Goal: Register for event/course

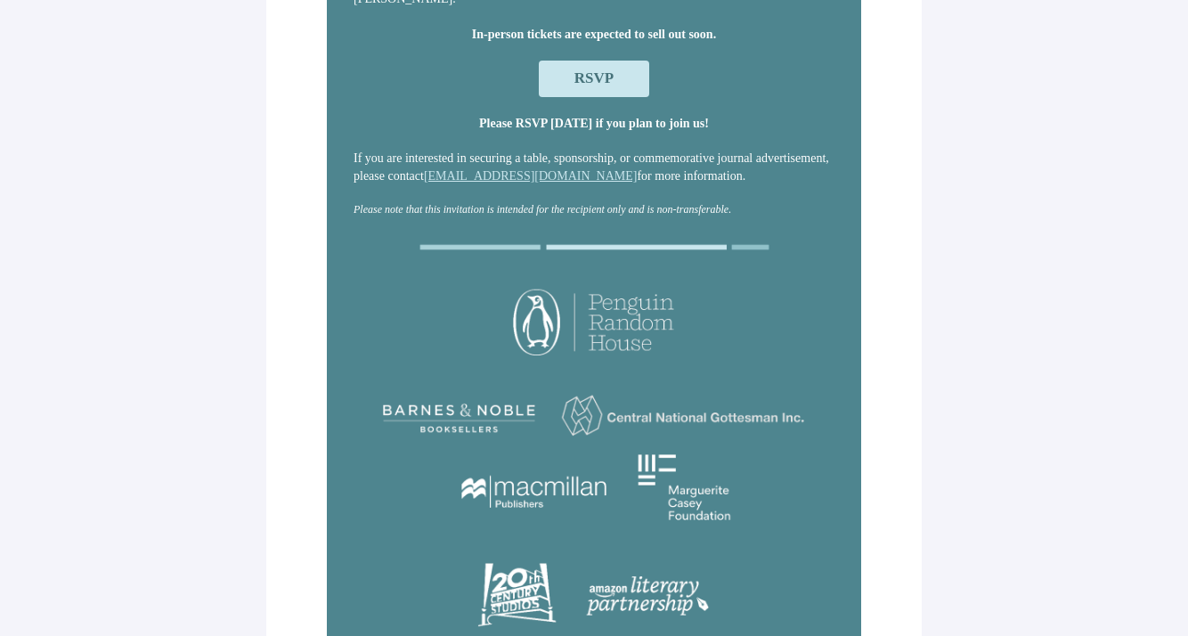
scroll to position [329, 0]
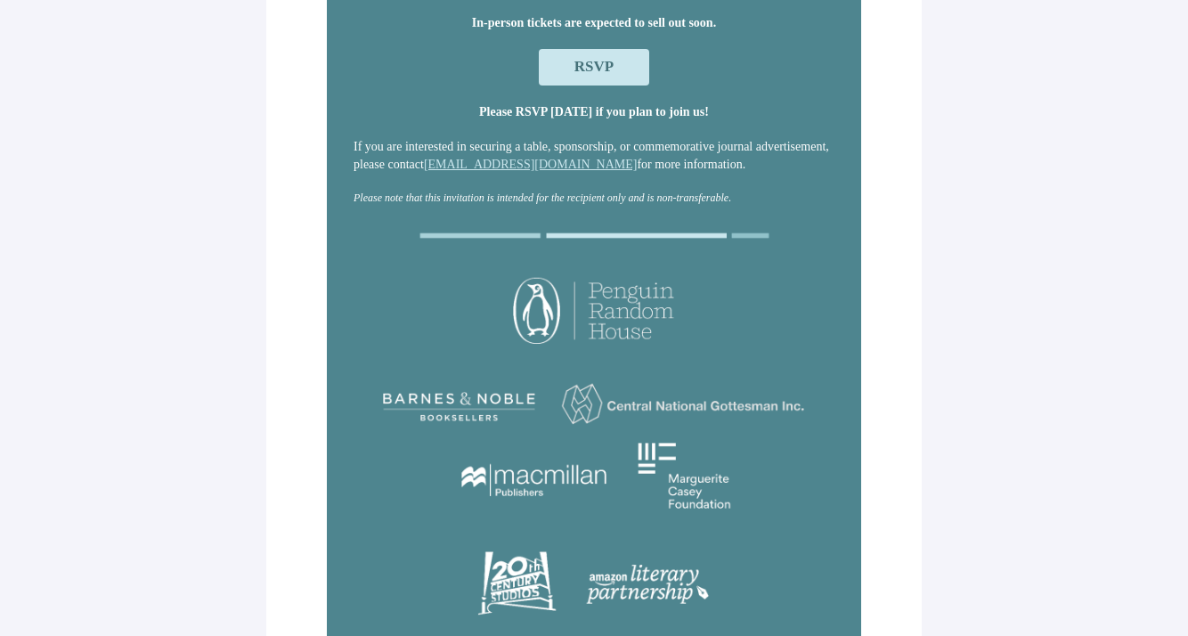
click at [599, 67] on span "RSVP" at bounding box center [594, 66] width 39 height 17
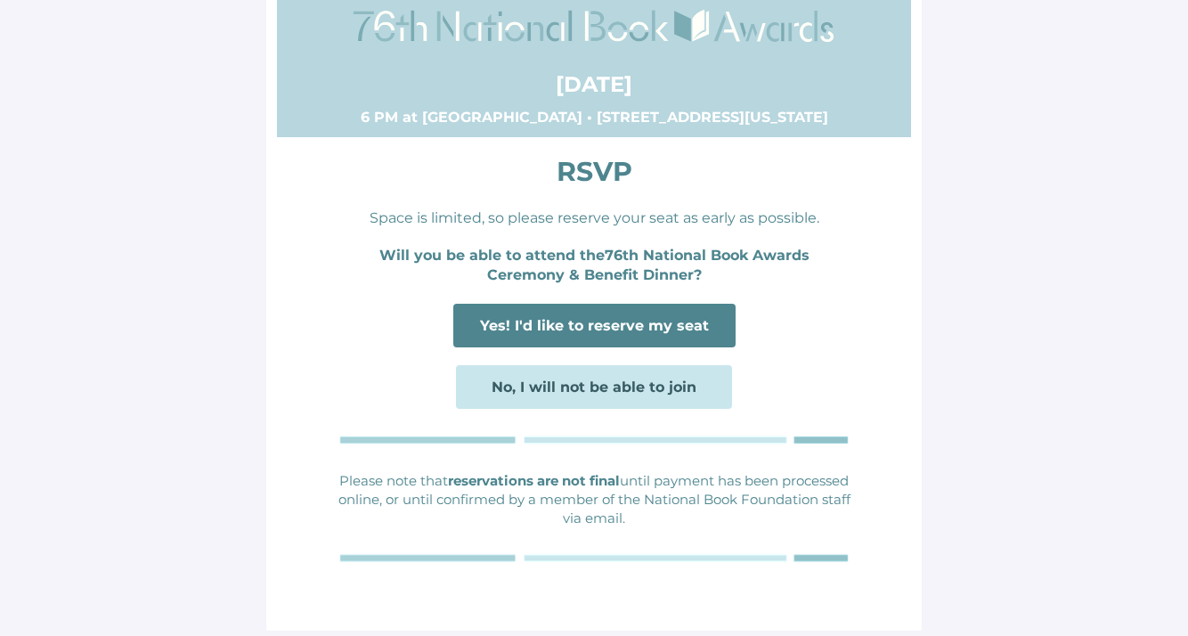
scroll to position [43, 0]
click at [677, 331] on span "Yes! I'd like to reserve my seat" at bounding box center [594, 325] width 229 height 17
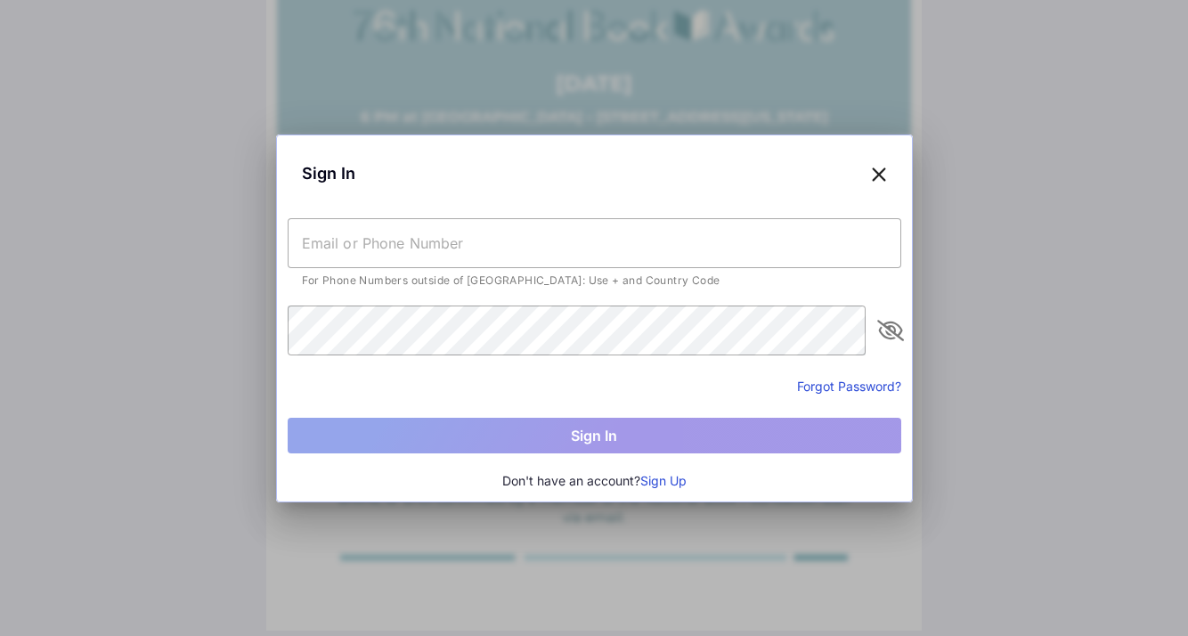
scroll to position [0, 0]
click at [602, 254] on input "text" at bounding box center [595, 243] width 614 height 50
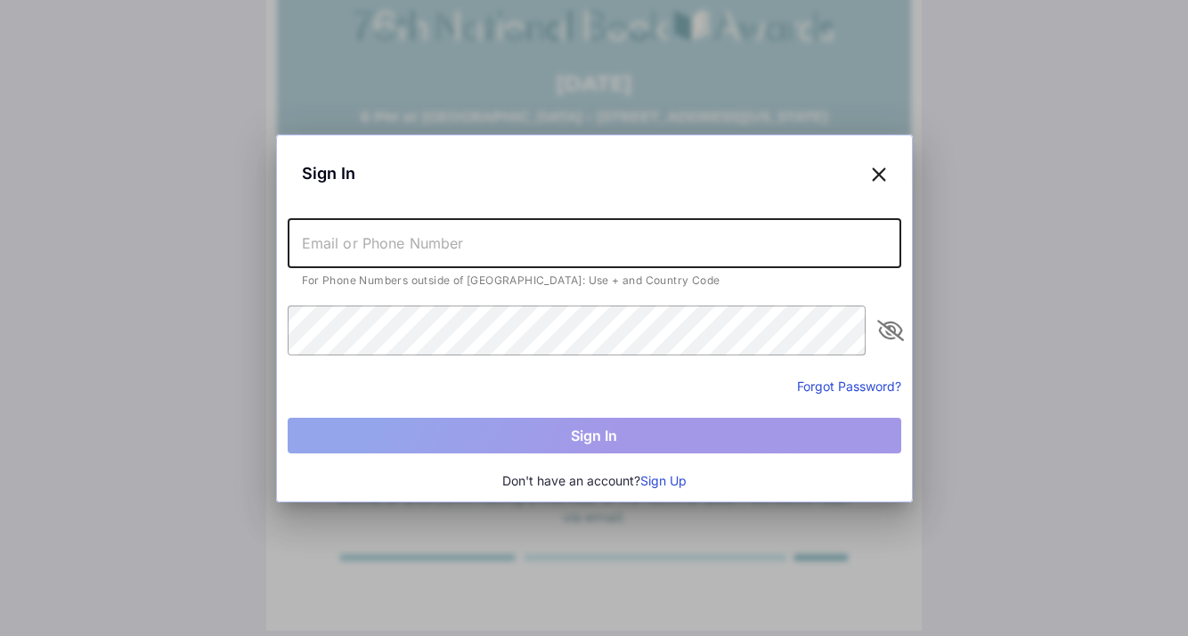
type input "[EMAIL_ADDRESS][DOMAIN_NAME]"
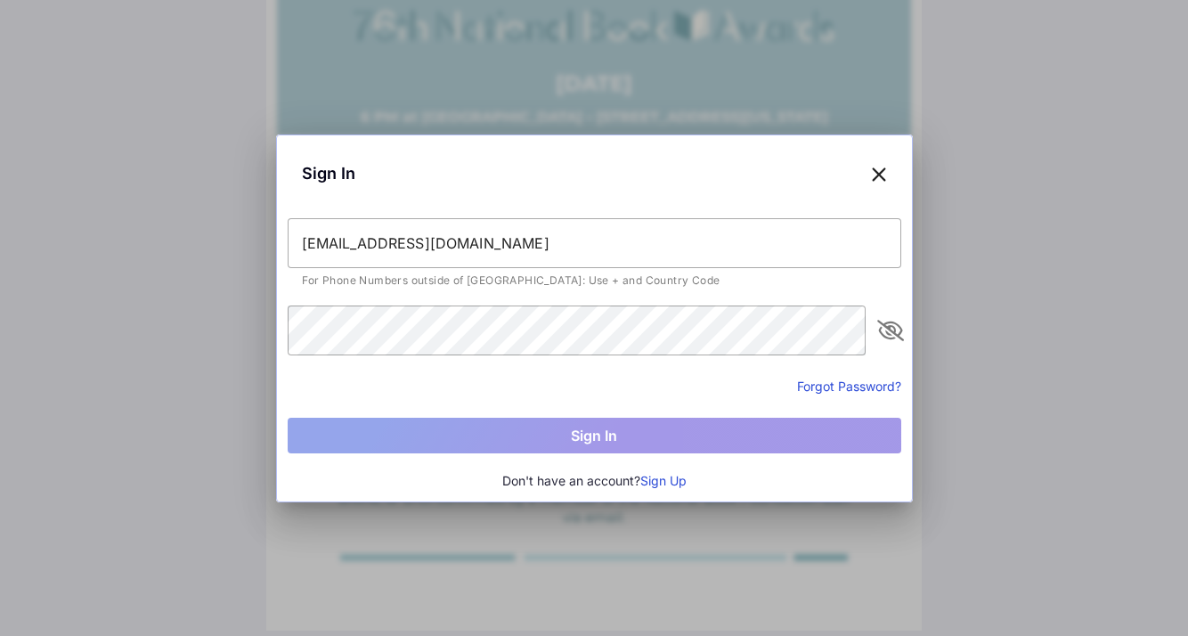
click at [659, 479] on button "Sign Up" at bounding box center [663, 481] width 46 height 20
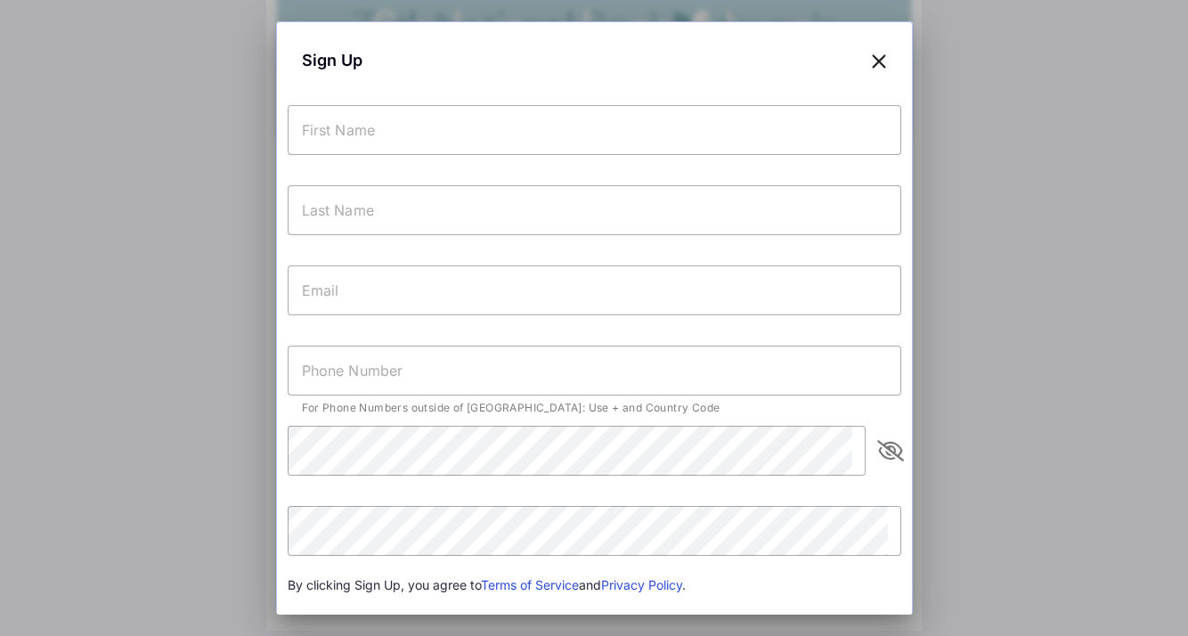
click at [491, 119] on input "text" at bounding box center [595, 130] width 614 height 50
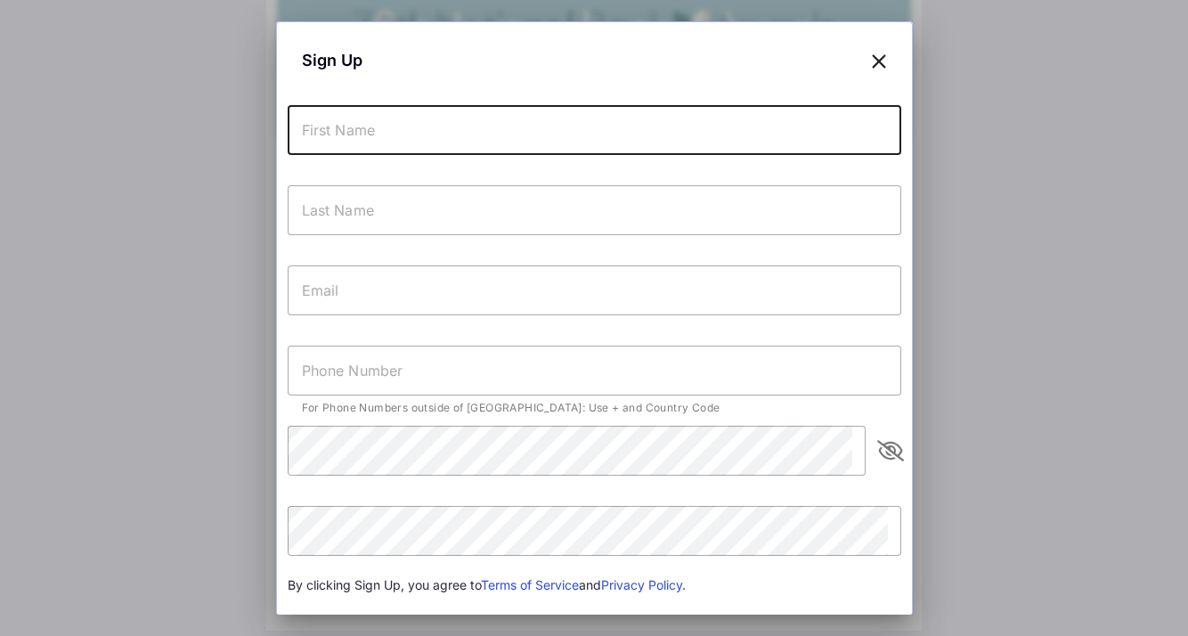
type input "Maya"
type input "Binyam"
type input "[EMAIL_ADDRESS][DOMAIN_NAME]"
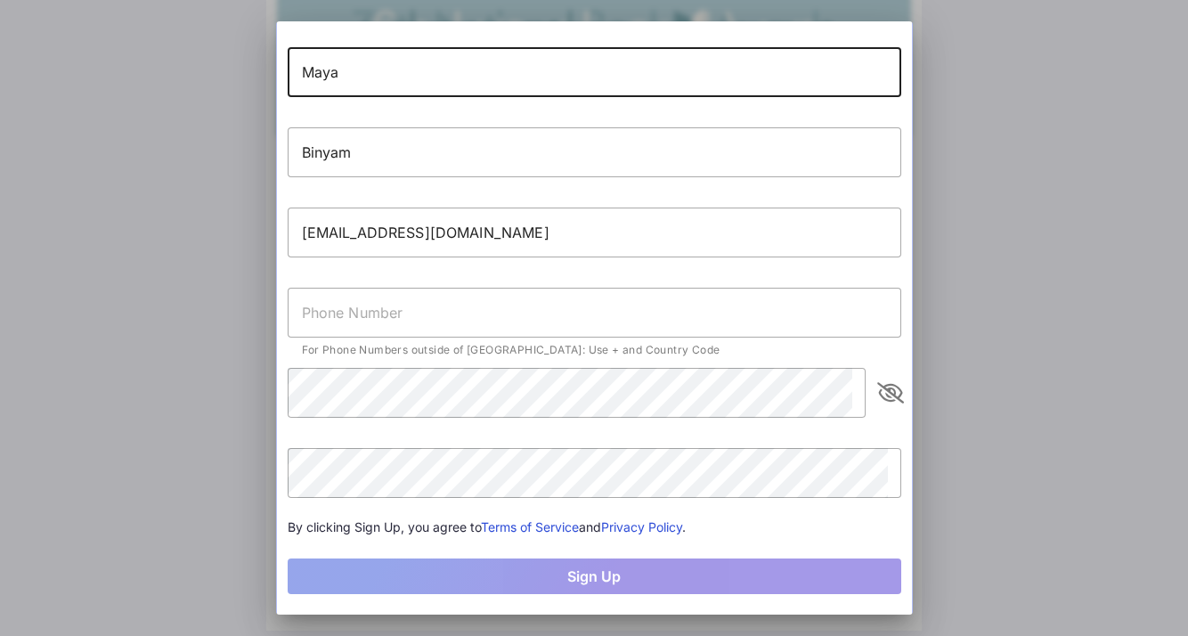
scroll to position [86, 0]
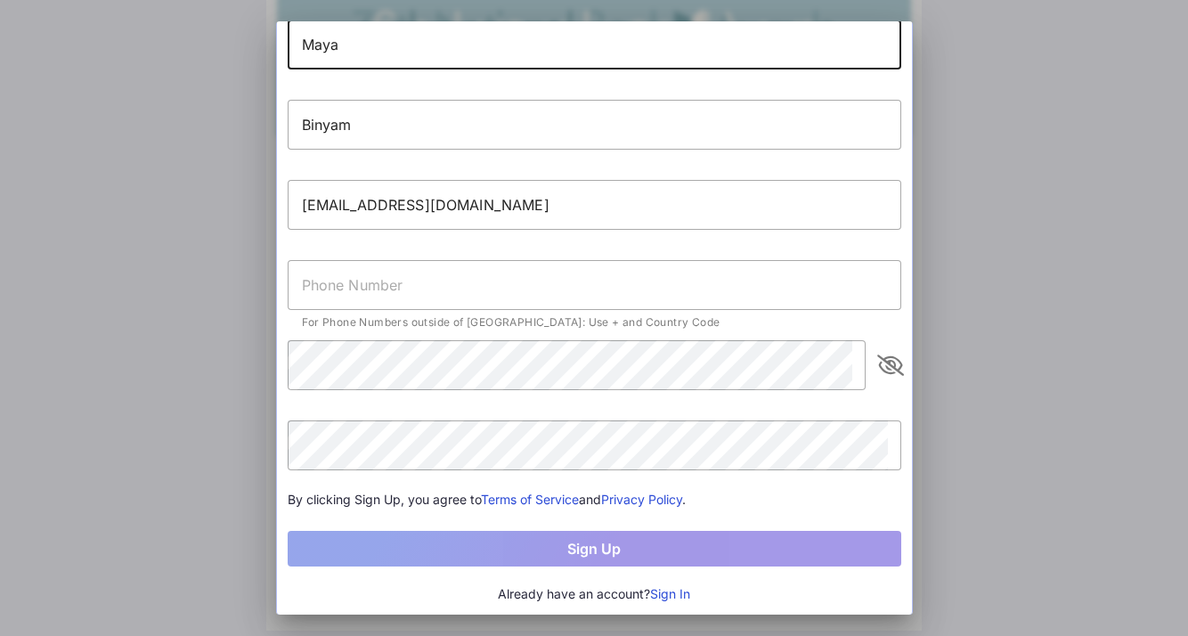
click at [515, 286] on input "text" at bounding box center [595, 285] width 614 height 50
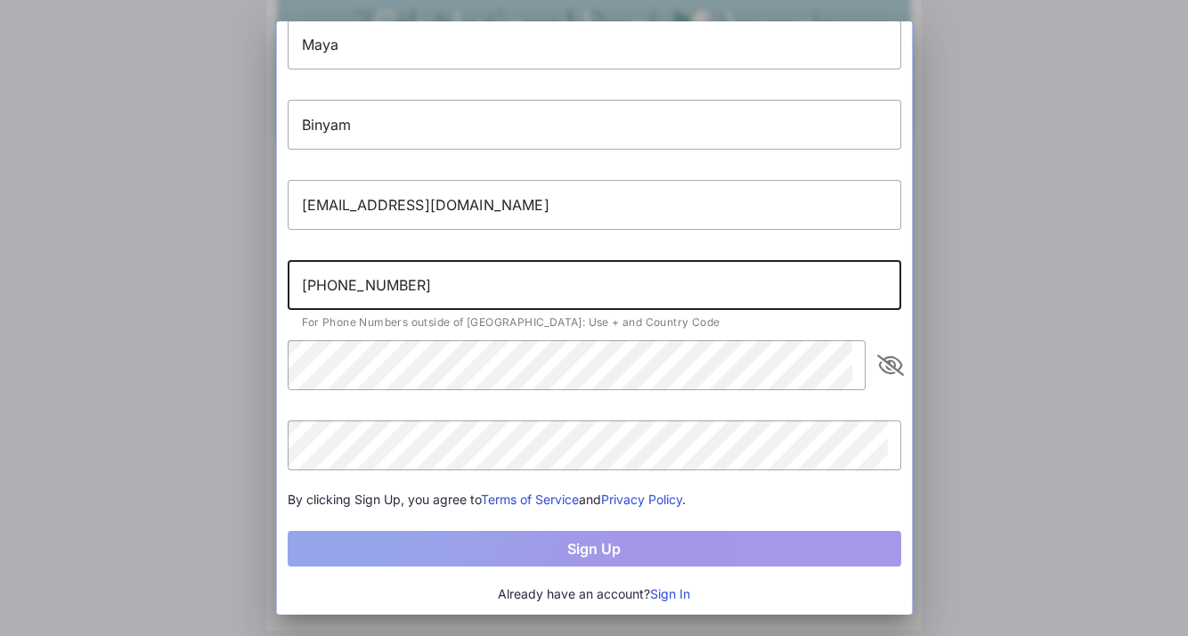
type input "[PHONE_NUMBER]"
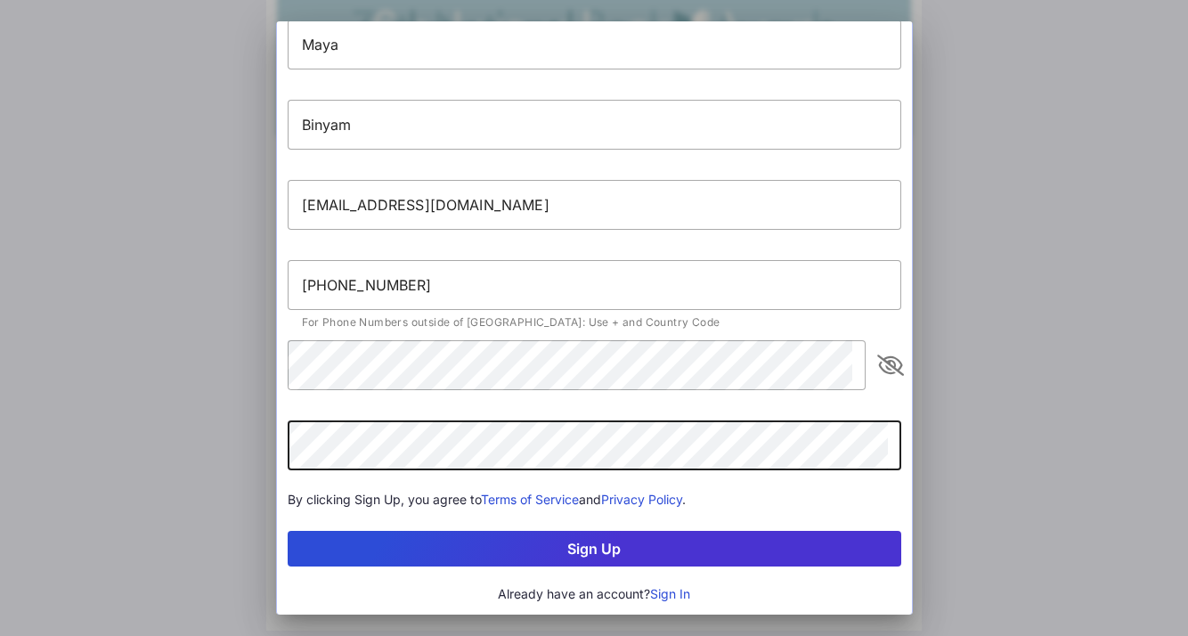
click at [687, 545] on button "Sign Up" at bounding box center [595, 549] width 614 height 36
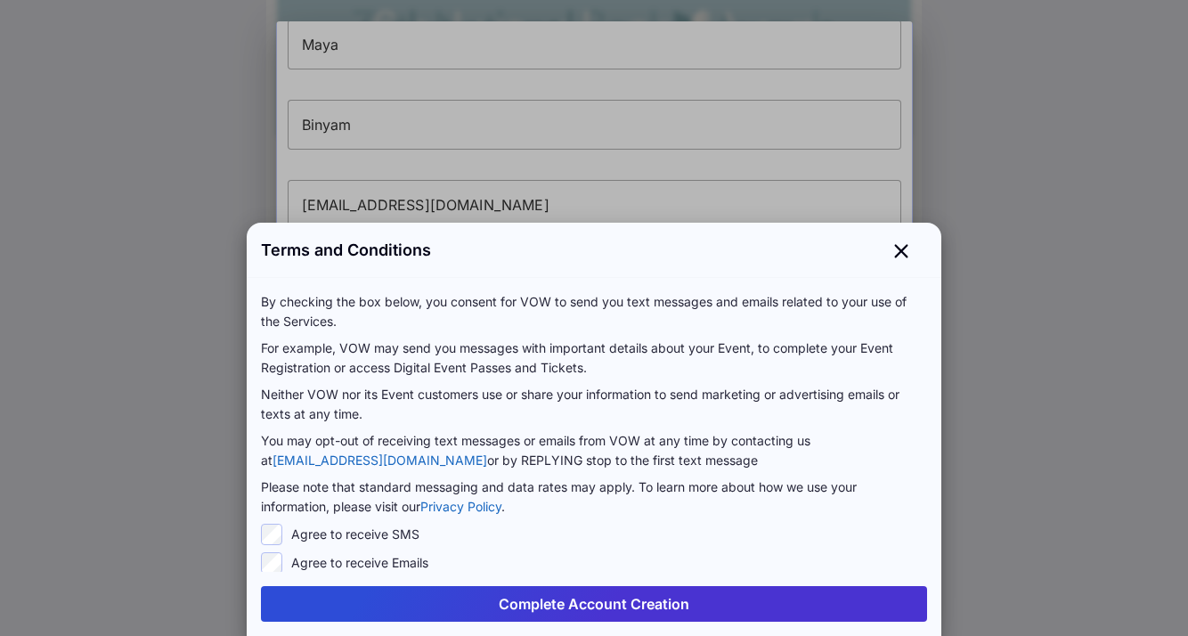
scroll to position [4, 0]
click at [586, 600] on button "Complete Account Creation" at bounding box center [594, 604] width 666 height 36
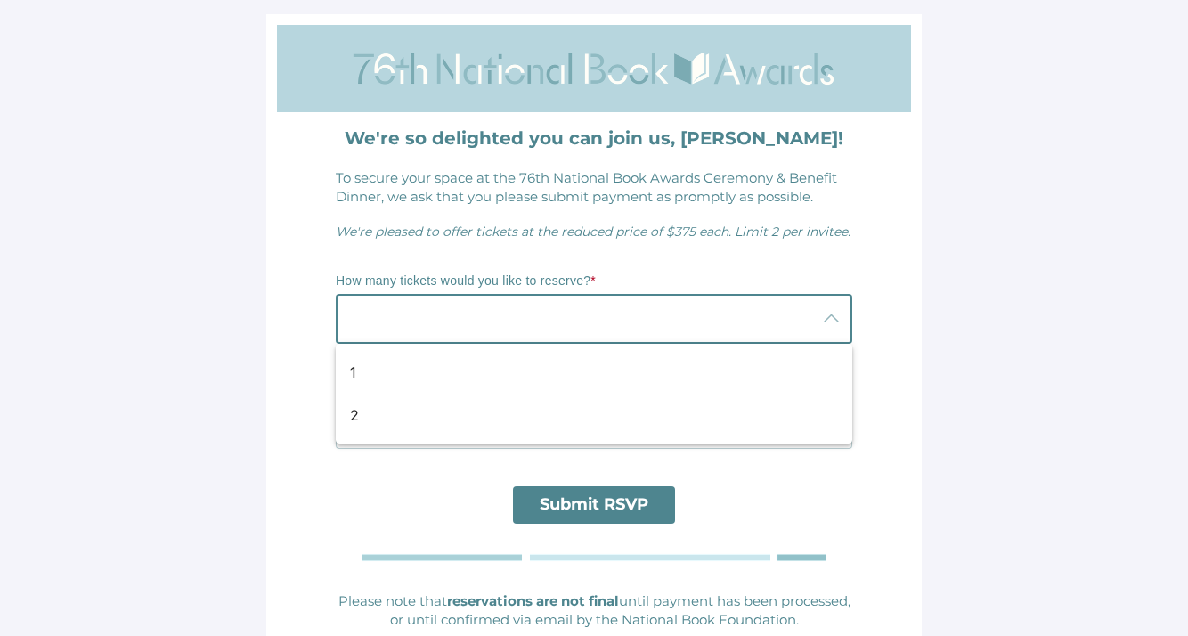
click at [792, 322] on div at bounding box center [576, 319] width 481 height 50
click at [788, 232] on span "We're pleased to offer tickets at the reduced price of $375 each. Limit 2 per i…" at bounding box center [593, 232] width 515 height 16
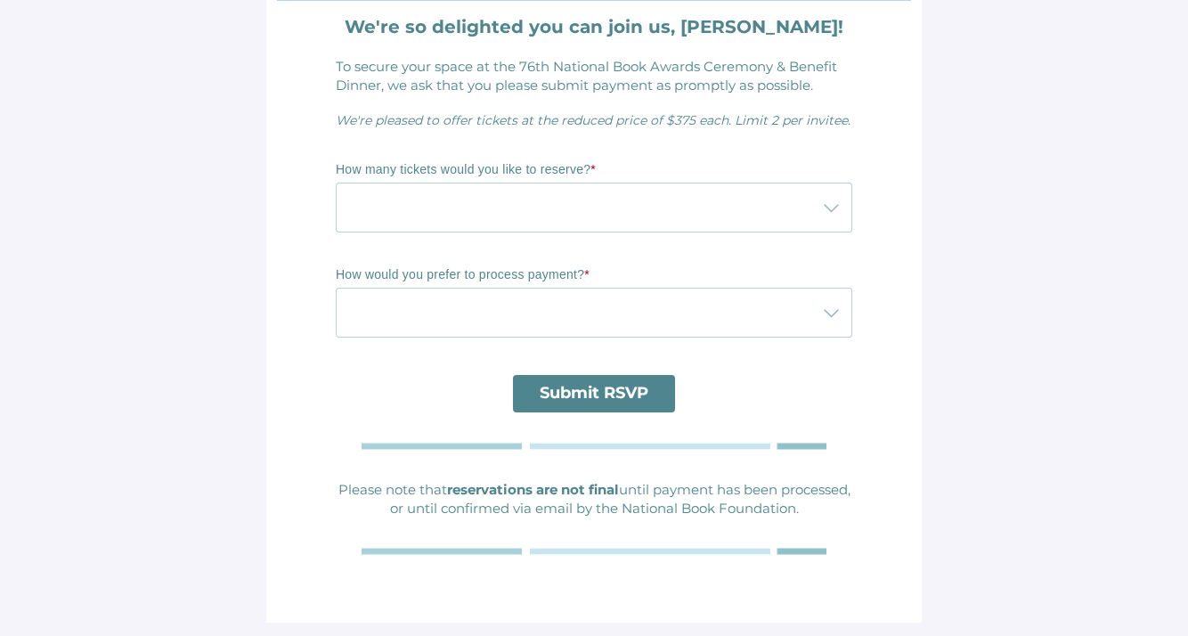
scroll to position [111, 0]
click at [811, 206] on div at bounding box center [576, 208] width 481 height 50
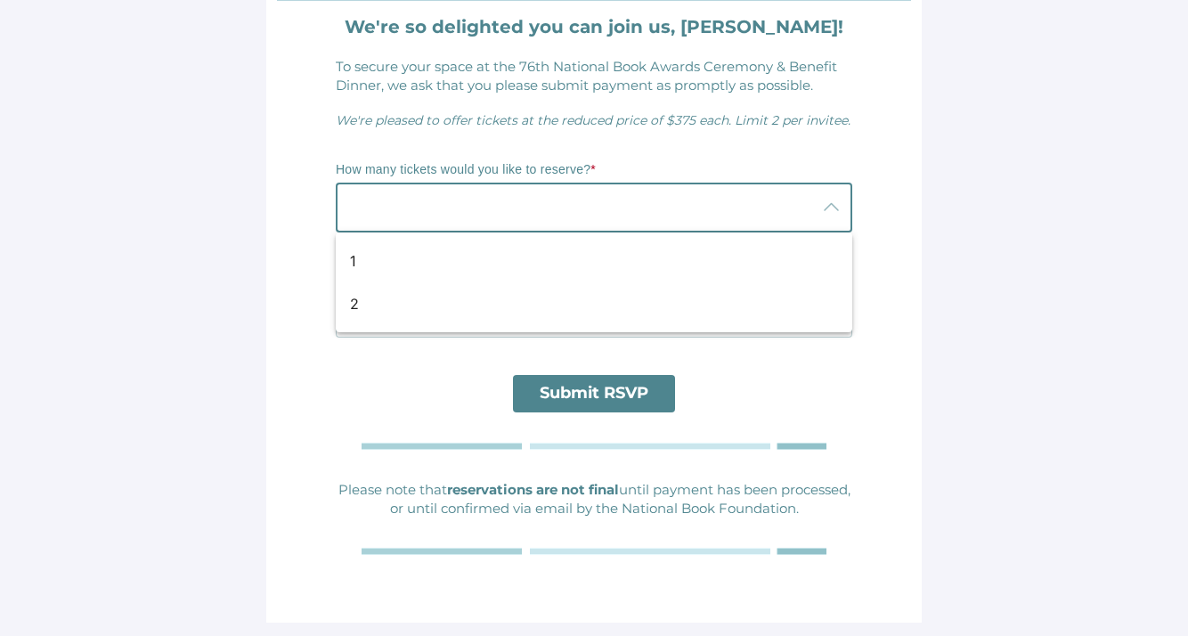
click at [811, 206] on div at bounding box center [576, 208] width 481 height 50
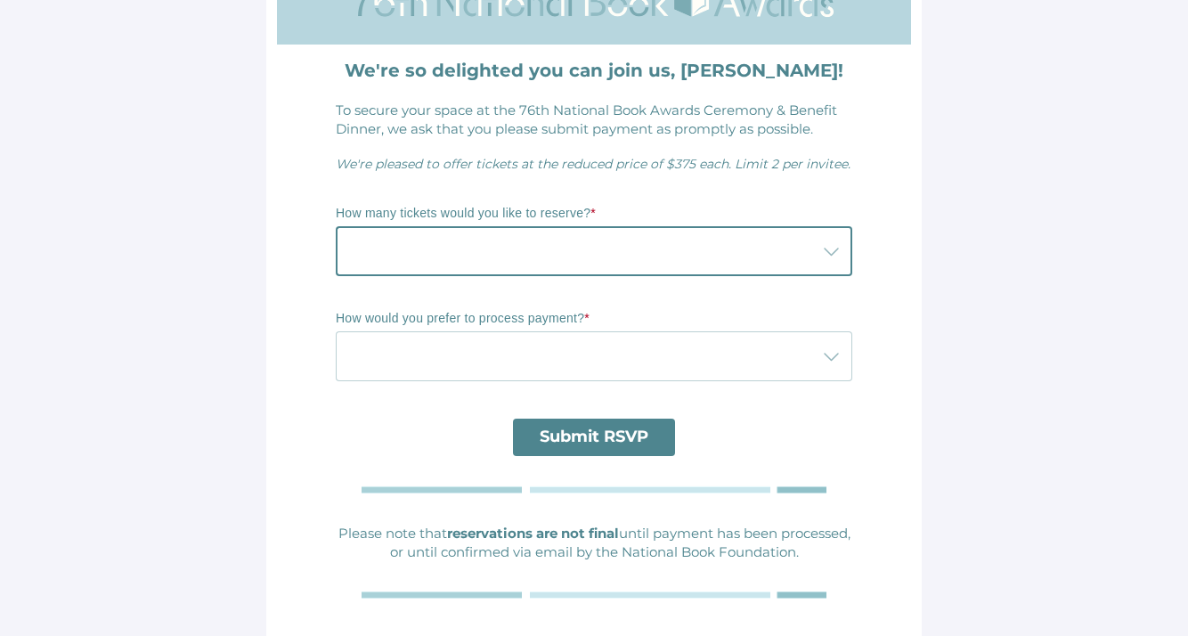
scroll to position [0, 0]
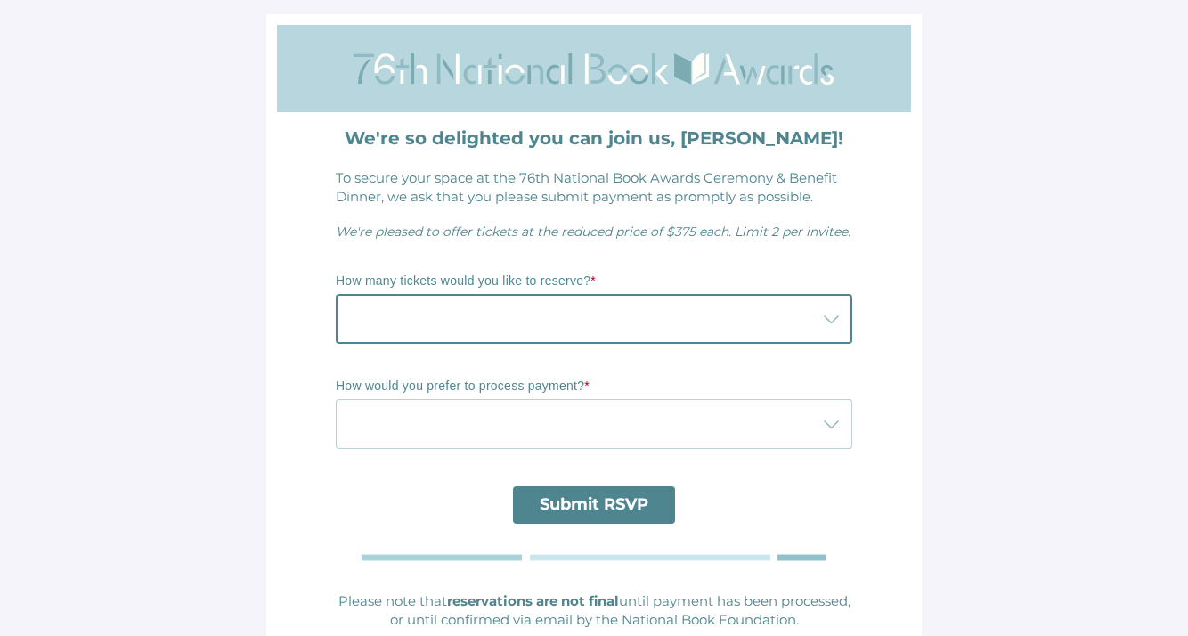
click at [734, 426] on div at bounding box center [576, 424] width 481 height 50
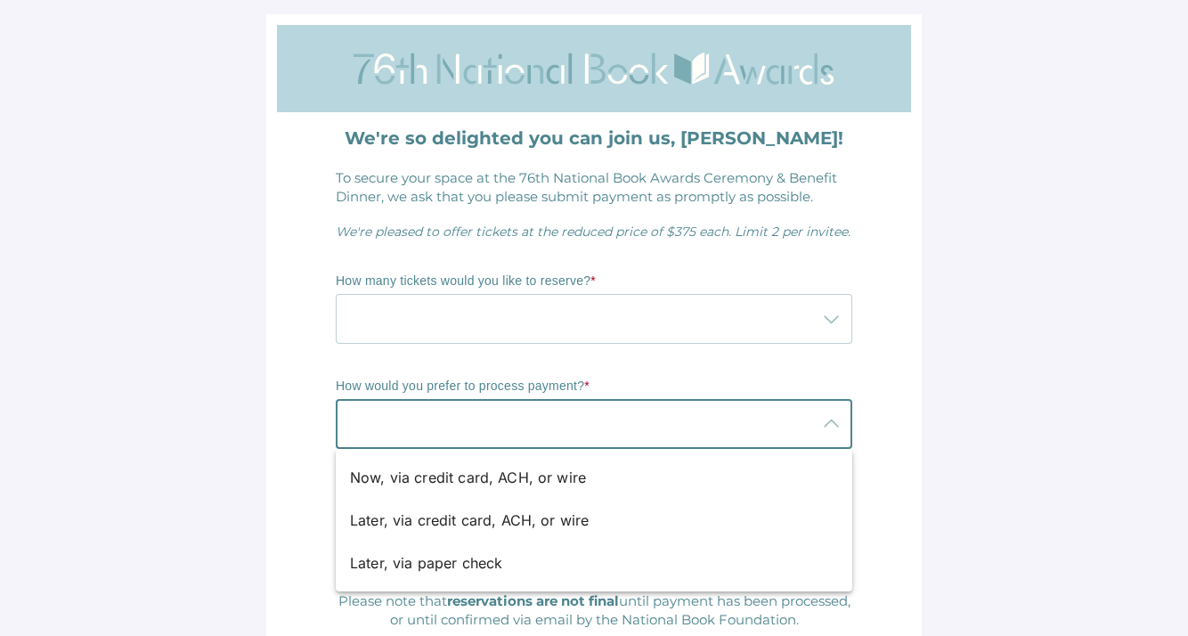
click at [950, 382] on main "We're so delighted you can join us, [PERSON_NAME]! To secure your space at the …" at bounding box center [594, 374] width 1188 height 748
